Goal: Transaction & Acquisition: Purchase product/service

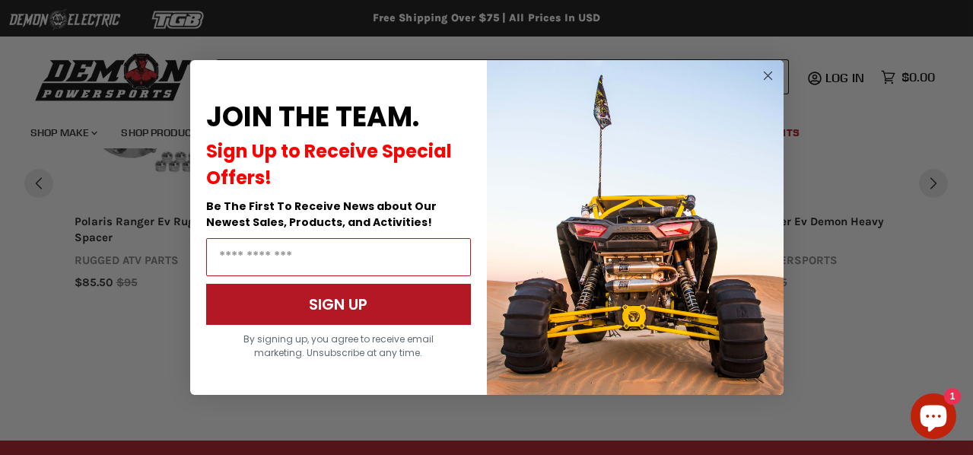
scroll to position [1208, 0]
